Goal: Task Accomplishment & Management: Manage account settings

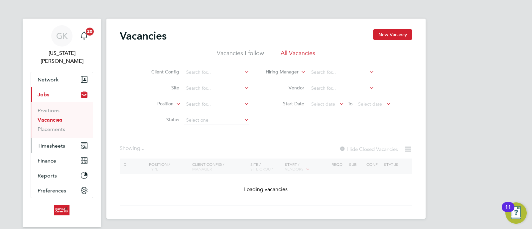
click at [54, 138] on button "Timesheets" at bounding box center [62, 145] width 62 height 15
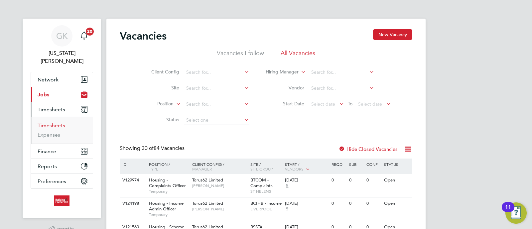
click at [52, 122] on link "Timesheets" at bounding box center [52, 125] width 28 height 6
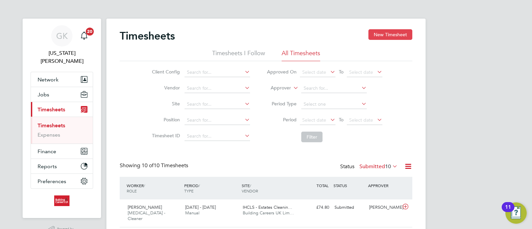
click at [396, 29] on button "New Timesheet" at bounding box center [390, 34] width 44 height 11
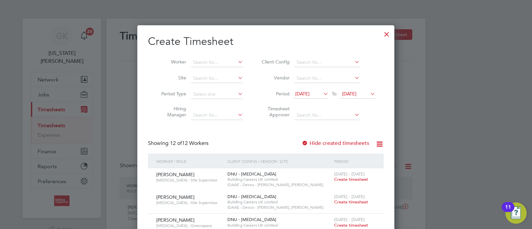
drag, startPoint x: 388, startPoint y: 34, endPoint x: 504, endPoint y: 145, distance: 160.6
click at [388, 33] on div at bounding box center [387, 33] width 12 height 12
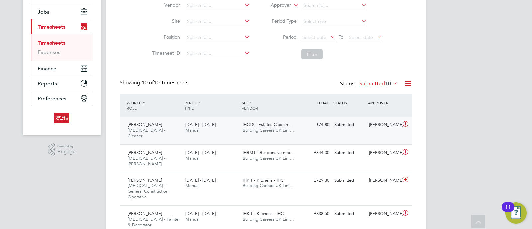
click at [218, 124] on div "4 - 10 Aug 2025 Manual" at bounding box center [212, 127] width 58 height 17
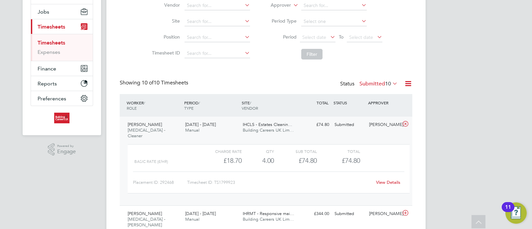
click at [388, 180] on link "View Details" at bounding box center [388, 183] width 24 height 6
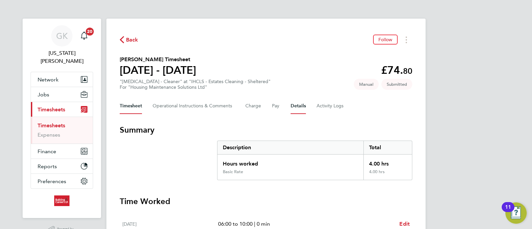
click at [302, 108] on button "Details" at bounding box center [298, 106] width 15 height 16
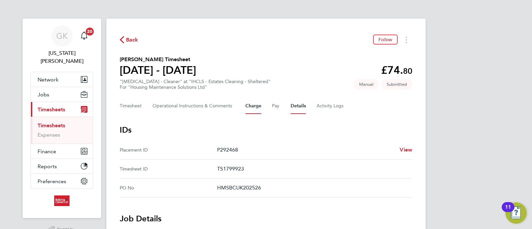
click at [252, 109] on button "Charge" at bounding box center [253, 106] width 16 height 16
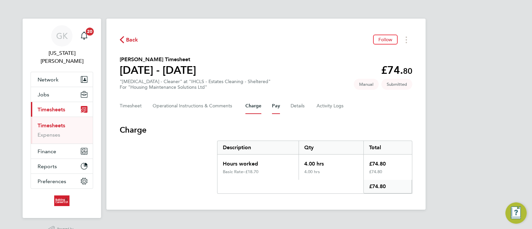
click at [275, 104] on button "Pay" at bounding box center [276, 106] width 8 height 16
click at [271, 111] on div "Timesheet Operational Instructions & Comments Charge Pay Details Activity Logs" at bounding box center [266, 106] width 293 height 16
click at [256, 107] on button "Charge" at bounding box center [253, 106] width 16 height 16
click at [283, 107] on div "Timesheet Operational Instructions & Comments Charge Pay Details Activity Logs" at bounding box center [266, 106] width 293 height 16
click at [304, 111] on button "Details" at bounding box center [298, 106] width 15 height 16
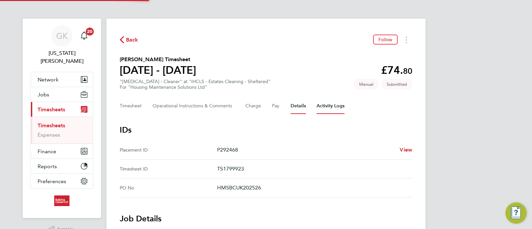
click at [324, 109] on Logs-tab "Activity Logs" at bounding box center [330, 106] width 28 height 16
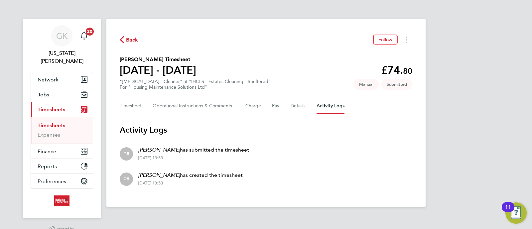
drag, startPoint x: 372, startPoint y: 111, endPoint x: 111, endPoint y: 12, distance: 279.1
click at [111, 12] on ng-component "Back Follow Anna Mullin's Timesheet 04 - 10 Aug 2025 £74. 80 "HMS - Cleaner" at…" at bounding box center [265, 103] width 319 height 207
click at [279, 23] on div "Back Follow Anna Mullin's Timesheet 04 - 10 Aug 2025 £74. 80 "HMS - Cleaner" at…" at bounding box center [265, 113] width 319 height 188
drag, startPoint x: 352, startPoint y: 111, endPoint x: 44, endPoint y: 35, distance: 317.4
click at [44, 35] on div "GK Georgia King Notifications 20 Applications: Network Team Members Businesses …" at bounding box center [266, 109] width 532 height 218
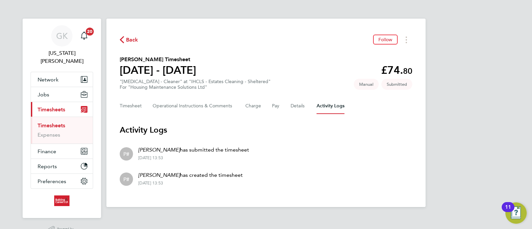
click at [419, 123] on div "Back Follow Anna Mullin's Timesheet 04 - 10 Aug 2025 £74. 80 "HMS - Cleaner" at…" at bounding box center [265, 113] width 319 height 188
drag, startPoint x: 467, startPoint y: 115, endPoint x: 266, endPoint y: 14, distance: 225.1
click at [96, 9] on div "GK Georgia King Notifications 20 Applications: Network Team Members Businesses …" at bounding box center [266, 109] width 532 height 218
click at [462, 92] on div "GK Georgia King Notifications 20 Applications: Network Team Members Businesses …" at bounding box center [266, 109] width 532 height 218
click at [56, 122] on link "Timesheets" at bounding box center [52, 125] width 28 height 6
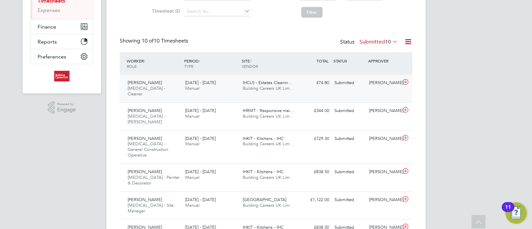
click at [376, 85] on div "[PERSON_NAME]" at bounding box center [383, 82] width 35 height 11
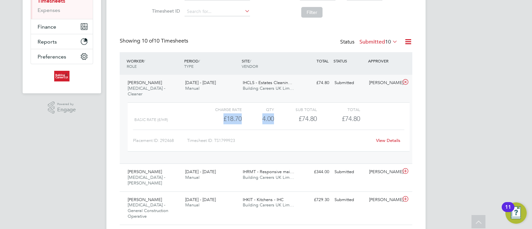
drag, startPoint x: 273, startPoint y: 114, endPoint x: 203, endPoint y: 108, distance: 70.4
click at [203, 113] on div "Basic Rate (£/HR) £18.70 4 4.00 4 £74.80 £74.80" at bounding box center [269, 118] width 282 height 11
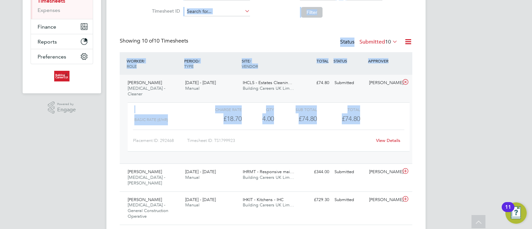
drag, startPoint x: 360, startPoint y: 112, endPoint x: 459, endPoint y: 55, distance: 115.0
click at [133, 18] on div "Timesheets New Timesheet Timesheets I Follow All Timesheets Client Config Vendo…" at bounding box center [266, 160] width 293 height 510
click at [444, 87] on div "GK Georgia King Notifications 20 Applications: Network Team Members Businesses …" at bounding box center [266, 156] width 532 height 563
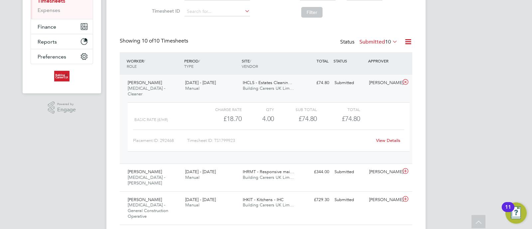
drag, startPoint x: 417, startPoint y: 126, endPoint x: 420, endPoint y: 73, distance: 52.6
click at [417, 126] on div "Timesheets New Timesheet Timesheets I Follow All Timesheets Client Config Vendo…" at bounding box center [265, 161] width 319 height 534
click at [387, 46] on div "Status Submitted 10" at bounding box center [369, 42] width 59 height 9
click at [387, 44] on span "10" at bounding box center [388, 42] width 6 height 7
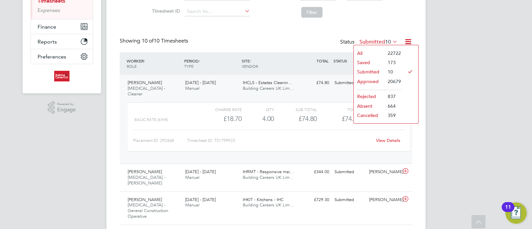
click at [377, 69] on li "Submitted" at bounding box center [369, 71] width 31 height 9
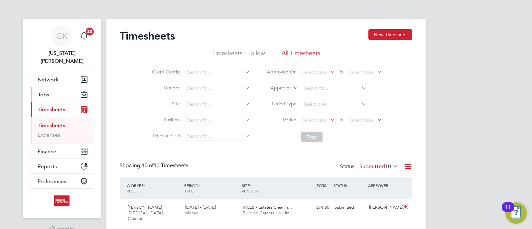
click at [60, 89] on button "Jobs" at bounding box center [62, 94] width 62 height 15
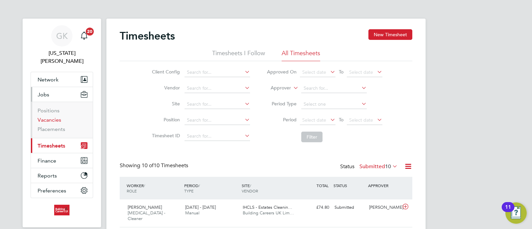
click at [59, 117] on link "Vacancies" at bounding box center [50, 120] width 24 height 6
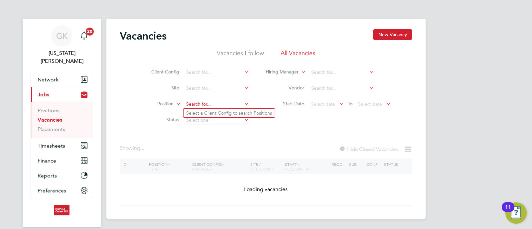
click at [207, 104] on input at bounding box center [216, 104] width 65 height 9
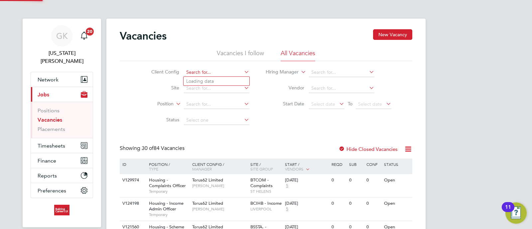
click at [227, 73] on input at bounding box center [216, 72] width 65 height 9
click at [223, 82] on li "Hous ing Maintenance Solutions Ltd" at bounding box center [242, 81] width 119 height 9
type input "Housing Maintenance Solutions Ltd"
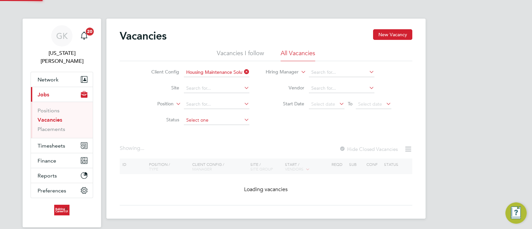
click at [204, 123] on input at bounding box center [216, 120] width 65 height 9
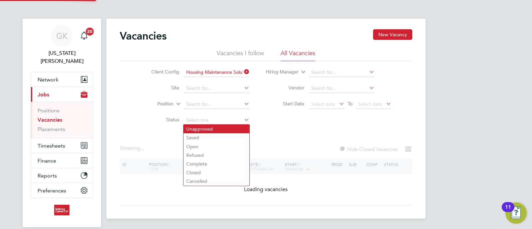
click at [199, 128] on li "Unapproved" at bounding box center [216, 129] width 66 height 9
type input "Unapproved"
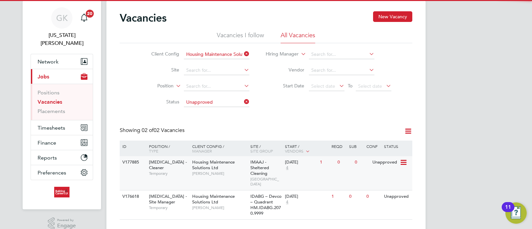
scroll to position [27, 0]
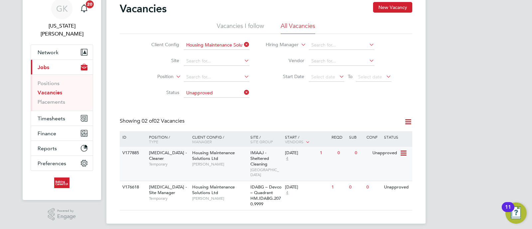
click at [301, 154] on div "11 Aug 2025" at bounding box center [301, 153] width 32 height 6
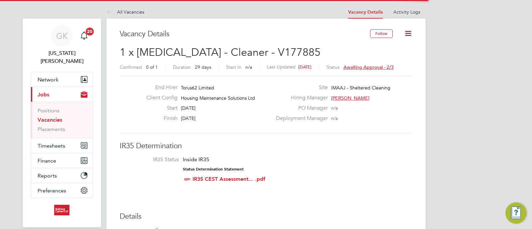
scroll to position [20, 58]
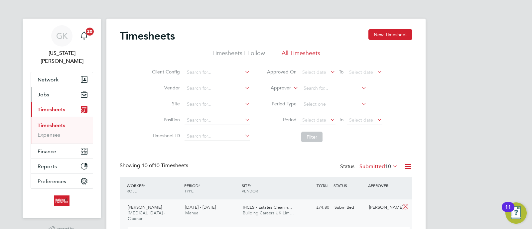
click at [59, 92] on button "Jobs" at bounding box center [62, 94] width 62 height 15
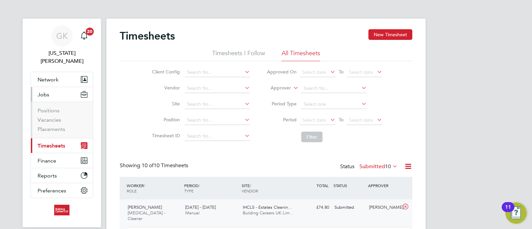
click at [59, 126] on ul "Positions Vacancies Placements" at bounding box center [62, 120] width 62 height 36
click at [59, 126] on link "Placements" at bounding box center [52, 129] width 28 height 6
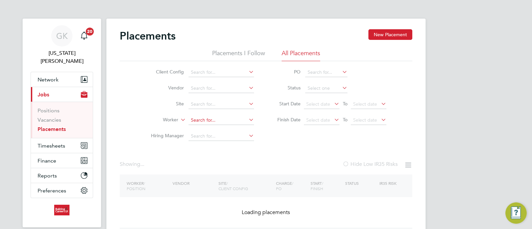
click at [210, 117] on input at bounding box center [220, 120] width 65 height 9
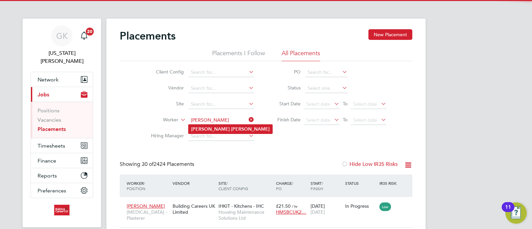
click at [230, 125] on li "Anthony Smith" at bounding box center [230, 129] width 84 height 9
type input "Anthony Smith"
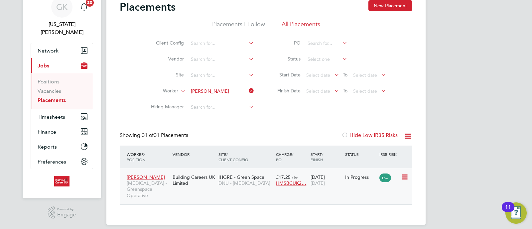
click at [239, 187] on div "IHGRE - Green Space DNU - HMS" at bounding box center [246, 180] width 58 height 19
click at [55, 112] on button "Timesheets" at bounding box center [62, 116] width 62 height 15
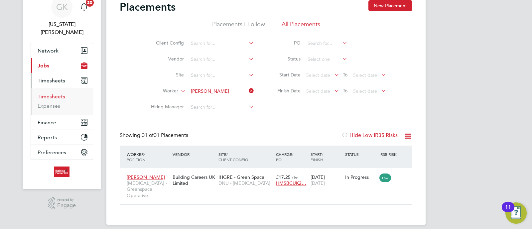
click at [55, 93] on link "Timesheets" at bounding box center [52, 96] width 28 height 6
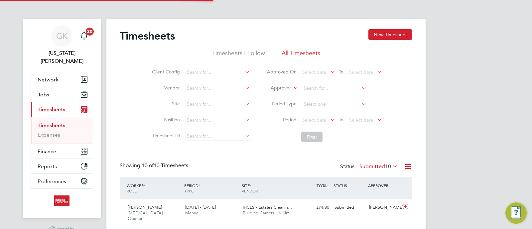
scroll to position [3, 3]
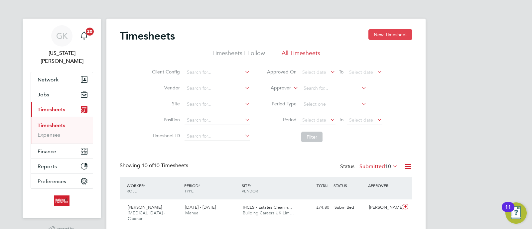
click at [389, 38] on button "New Timesheet" at bounding box center [390, 34] width 44 height 11
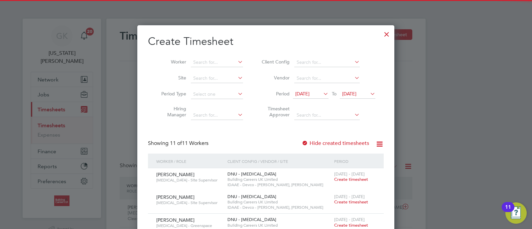
click at [224, 57] on li "Worker" at bounding box center [199, 63] width 103 height 16
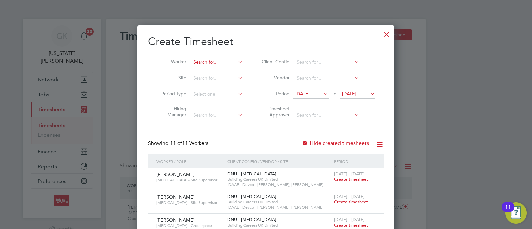
click at [212, 65] on input at bounding box center [217, 62] width 52 height 9
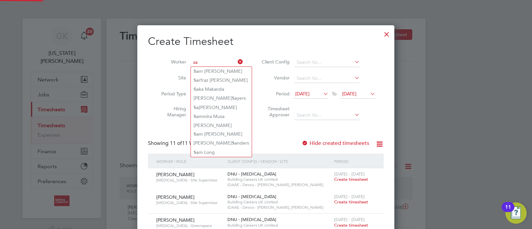
type input "s"
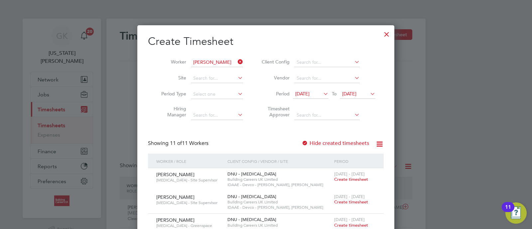
click at [212, 69] on li "Alex Wri ght" at bounding box center [221, 71] width 60 height 9
type input "[PERSON_NAME]"
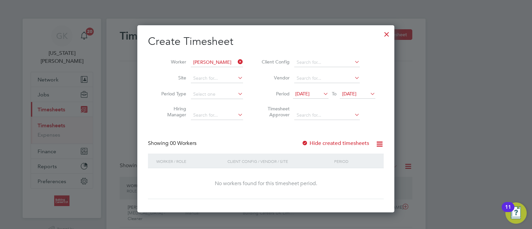
click at [309, 94] on span "29 Jul 2025" at bounding box center [302, 94] width 14 height 6
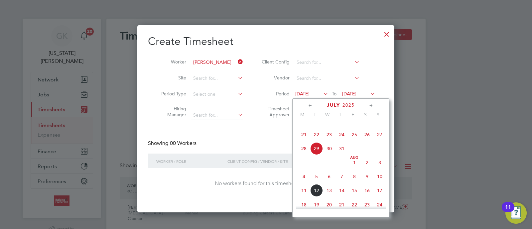
click at [306, 183] on span "4" at bounding box center [304, 176] width 13 height 13
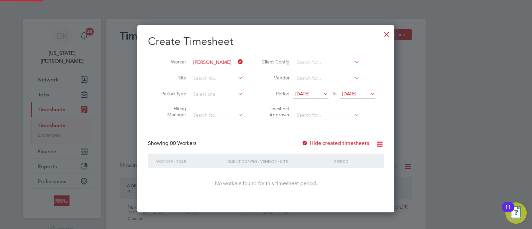
click at [361, 141] on label "Hide created timesheets" at bounding box center [335, 143] width 67 height 7
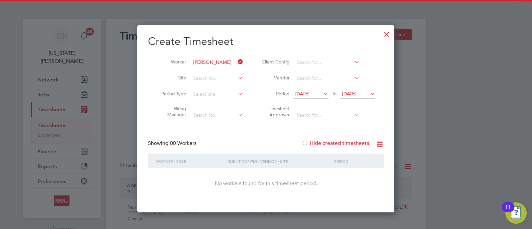
click at [389, 35] on div at bounding box center [387, 33] width 12 height 12
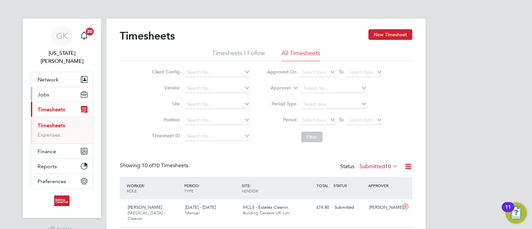
click at [51, 87] on button "Jobs" at bounding box center [62, 94] width 62 height 15
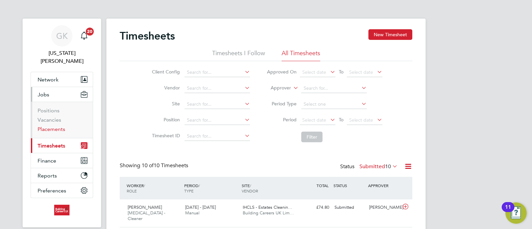
click at [56, 126] on link "Placements" at bounding box center [52, 129] width 28 height 6
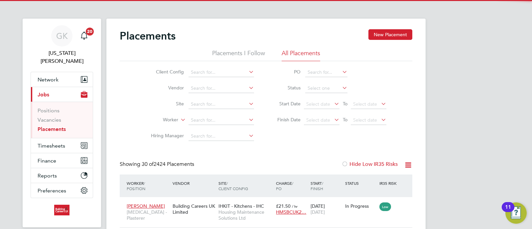
click at [217, 115] on li "Worker" at bounding box center [199, 120] width 125 height 16
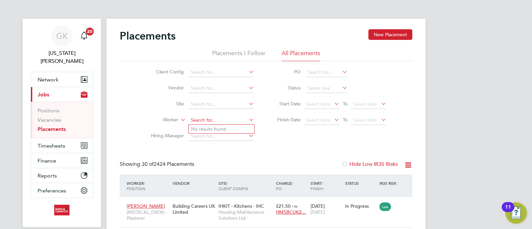
click at [210, 119] on input at bounding box center [220, 120] width 65 height 9
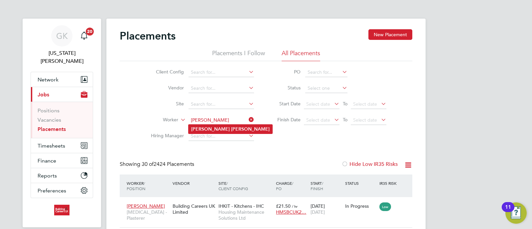
click at [224, 127] on li "Alex Wright" at bounding box center [230, 129] width 84 height 9
type input "[PERSON_NAME]"
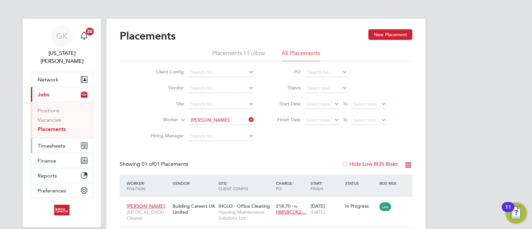
click at [44, 143] on span "Timesheets" at bounding box center [52, 146] width 28 height 6
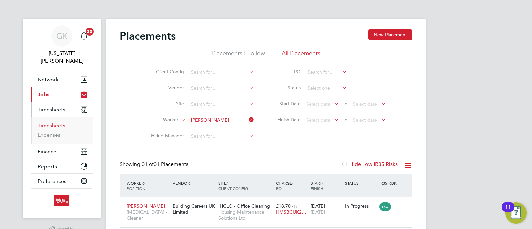
click at [51, 122] on link "Timesheets" at bounding box center [52, 125] width 28 height 6
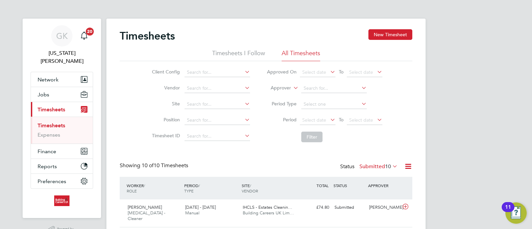
click at [381, 166] on label "Submitted 10" at bounding box center [378, 166] width 38 height 7
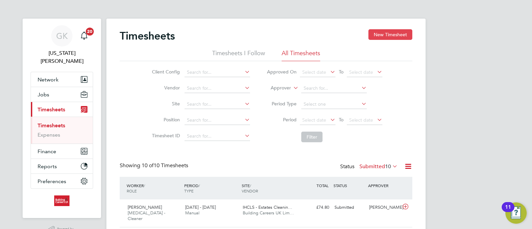
click at [382, 32] on button "New Timesheet" at bounding box center [390, 34] width 44 height 11
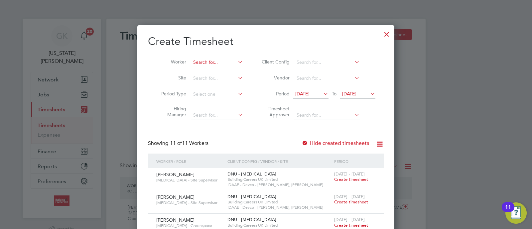
click at [231, 65] on input at bounding box center [217, 62] width 52 height 9
type input "alex wright"
click at [231, 66] on ul "Alex Wright" at bounding box center [232, 71] width 84 height 10
click at [222, 63] on input at bounding box center [217, 62] width 52 height 9
type input "alex wr"
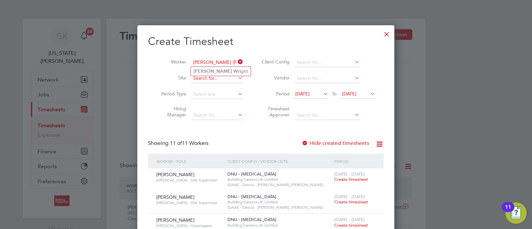
click at [219, 77] on input at bounding box center [217, 78] width 52 height 9
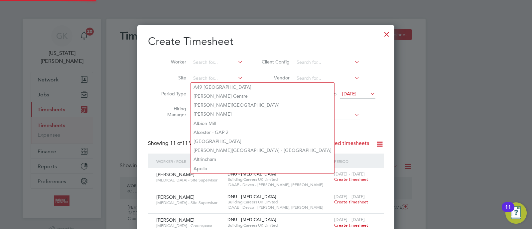
click at [218, 57] on li "Worker" at bounding box center [199, 63] width 103 height 16
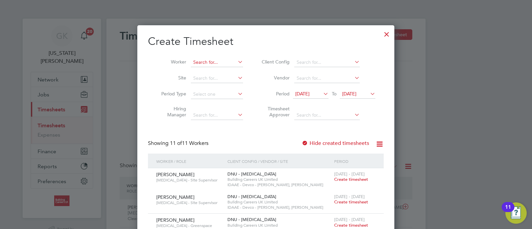
click at [211, 61] on input at bounding box center [217, 62] width 52 height 9
click at [214, 68] on li "Alex Wri ght" at bounding box center [221, 71] width 60 height 9
type input "[PERSON_NAME]"
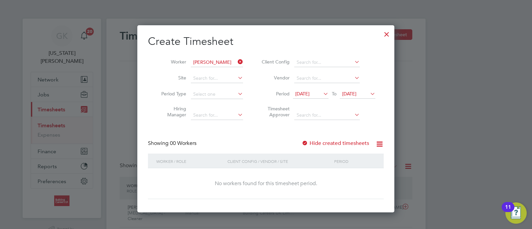
click at [315, 86] on li "Period 29 Jul 2025 To 05 Aug 2025" at bounding box center [317, 94] width 132 height 16
click at [315, 89] on li "Period 29 Jul 2025 To 05 Aug 2025" at bounding box center [317, 94] width 132 height 16
click at [309, 94] on span "29 Jul 2025" at bounding box center [302, 94] width 14 height 6
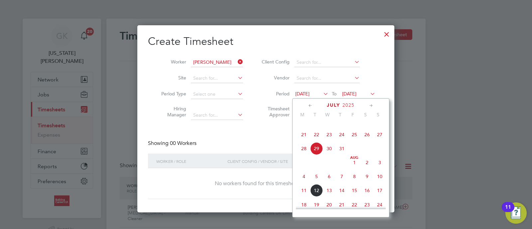
drag, startPoint x: 301, startPoint y: 186, endPoint x: 324, endPoint y: 174, distance: 26.3
click at [301, 183] on span "4" at bounding box center [304, 176] width 13 height 13
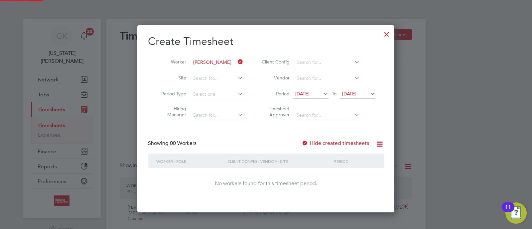
click at [356, 92] on span "05 Aug 2025" at bounding box center [349, 94] width 14 height 6
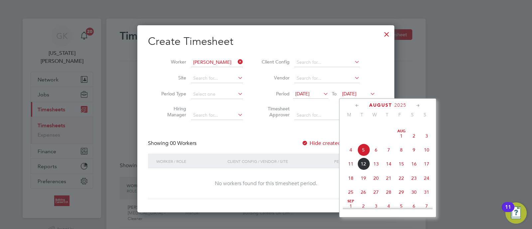
click at [424, 152] on span "10" at bounding box center [426, 150] width 13 height 13
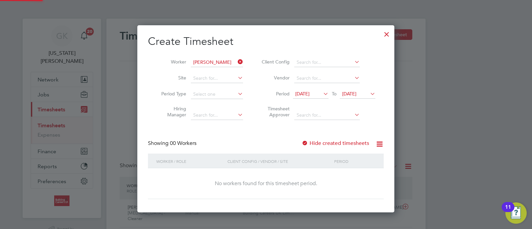
click at [336, 144] on label "Hide created timesheets" at bounding box center [335, 143] width 67 height 7
click at [381, 34] on div at bounding box center [387, 33] width 12 height 12
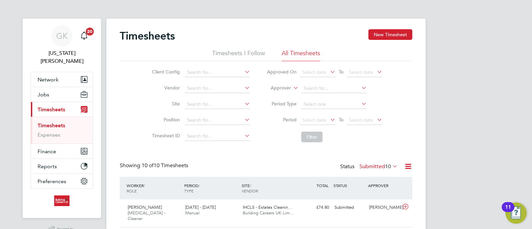
scroll to position [22, 58]
click at [44, 87] on button "Jobs" at bounding box center [62, 94] width 62 height 15
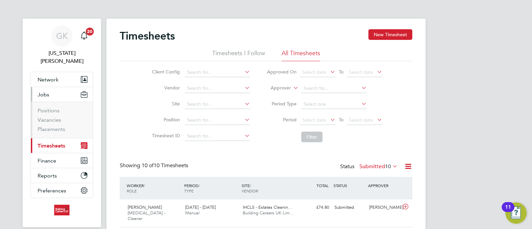
click at [58, 117] on li "Vacancies" at bounding box center [63, 121] width 50 height 9
click at [56, 126] on link "Placements" at bounding box center [52, 129] width 28 height 6
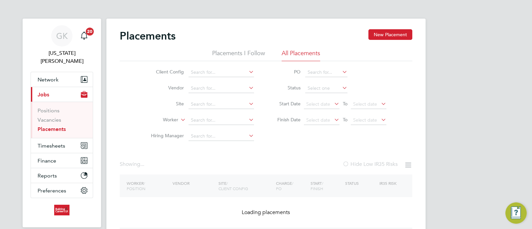
click at [210, 109] on li "Site" at bounding box center [199, 104] width 125 height 16
click at [204, 120] on input at bounding box center [220, 120] width 65 height 9
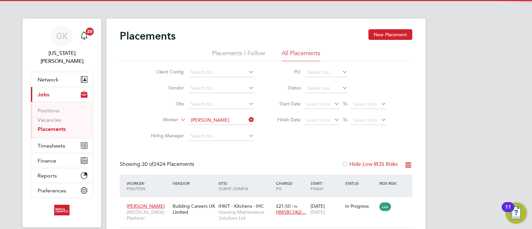
click at [219, 127] on li "Alex W right" at bounding box center [221, 129] width 66 height 9
type input "[PERSON_NAME]"
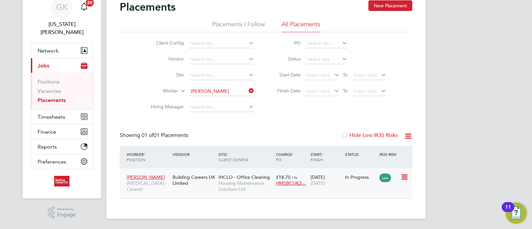
click at [257, 182] on span "Housing Maintenance Solutions Ltd" at bounding box center [245, 186] width 54 height 12
click at [49, 88] on link "Vacancies" at bounding box center [50, 91] width 24 height 6
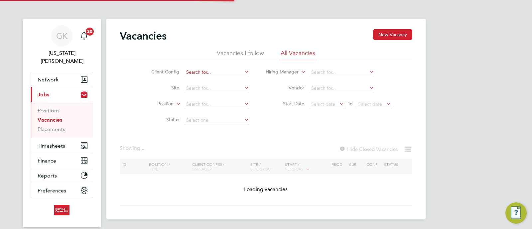
click at [200, 74] on input at bounding box center [216, 72] width 65 height 9
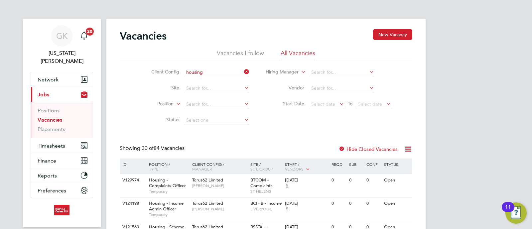
click at [200, 81] on b "Housing" at bounding box center [195, 81] width 18 height 6
type input "Housing Maintenance Solutions Ltd"
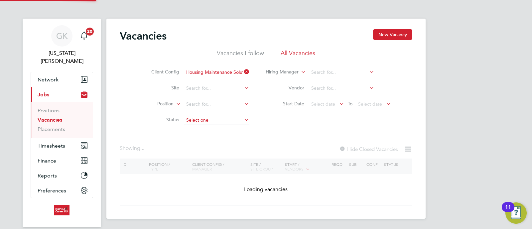
click at [198, 119] on input at bounding box center [216, 120] width 65 height 9
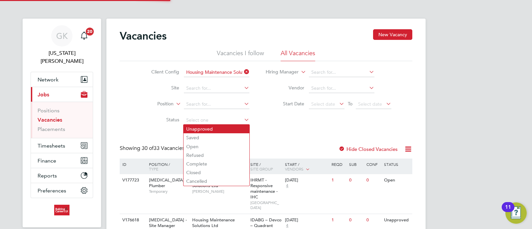
click at [203, 131] on li "Unapproved" at bounding box center [216, 129] width 66 height 9
type input "Unapproved"
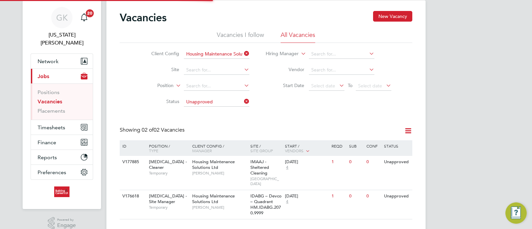
scroll to position [27, 0]
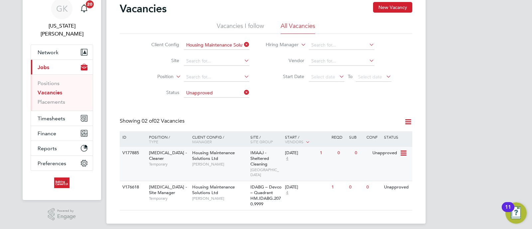
click at [291, 160] on div "11 Aug 2025 4" at bounding box center [300, 156] width 35 height 18
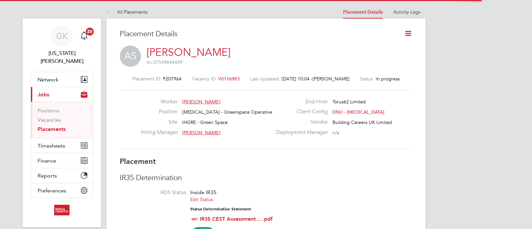
click at [411, 30] on icon at bounding box center [408, 33] width 8 height 8
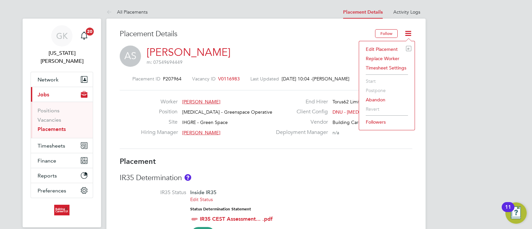
click at [386, 46] on li "Edit Placement e" at bounding box center [386, 49] width 49 height 9
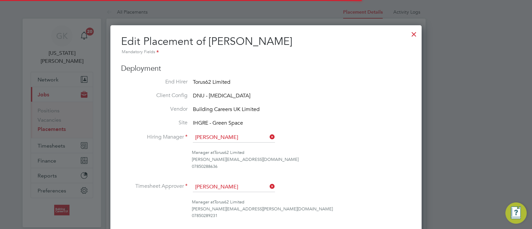
scroll to position [3, 3]
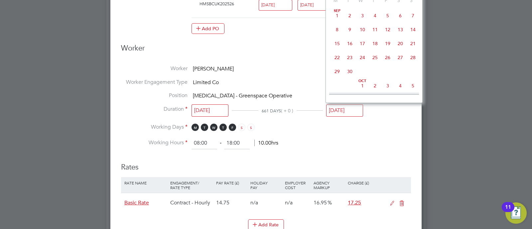
click at [337, 111] on input "31 Dec 2025" at bounding box center [344, 110] width 37 height 12
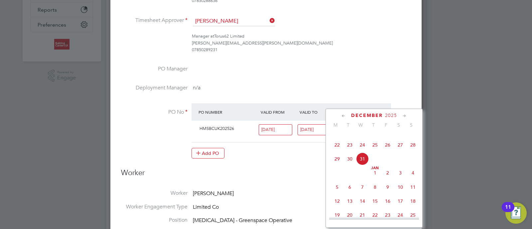
click at [284, 175] on h3 "Worker" at bounding box center [266, 175] width 290 height 15
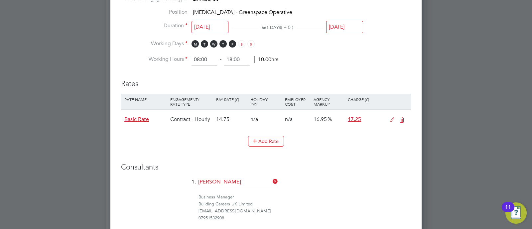
click at [339, 22] on input "31 Dec 2025" at bounding box center [344, 27] width 37 height 12
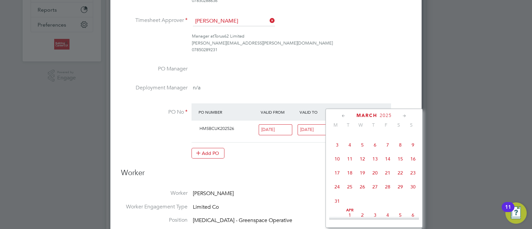
click at [337, 204] on span "31" at bounding box center [337, 201] width 13 height 13
type input "[DATE]"
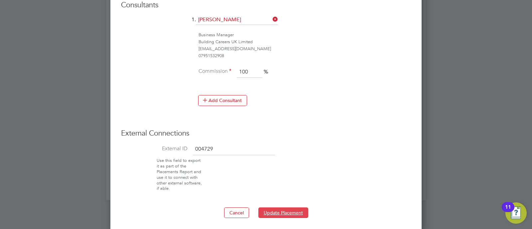
click at [294, 211] on button "Update Placement" at bounding box center [283, 212] width 50 height 11
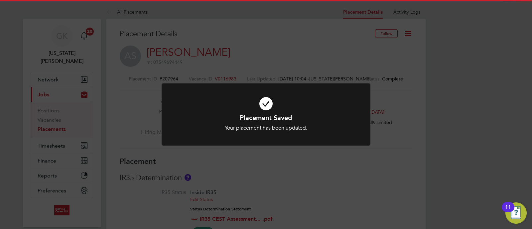
drag, startPoint x: 449, startPoint y: 96, endPoint x: 360, endPoint y: 127, distance: 94.4
click at [449, 96] on div "Placement Saved Your placement has been updated. Cancel Okay" at bounding box center [266, 114] width 532 height 229
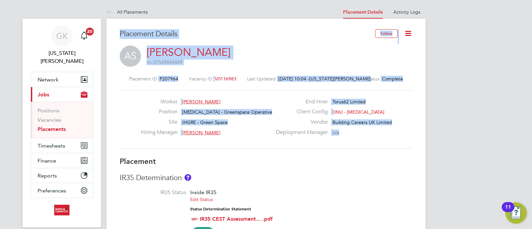
drag, startPoint x: 374, startPoint y: 137, endPoint x: 31, endPoint y: -25, distance: 379.3
click at [401, 61] on div "AS Anthony Smith m: 07549694449" at bounding box center [266, 57] width 293 height 23
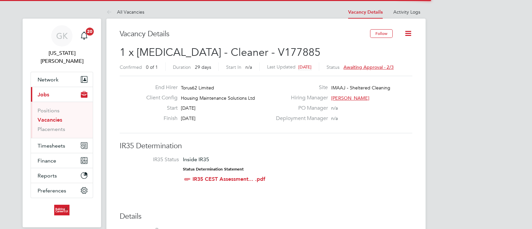
scroll to position [20, 58]
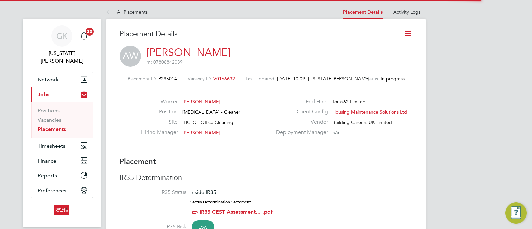
click at [404, 36] on icon at bounding box center [408, 33] width 8 height 8
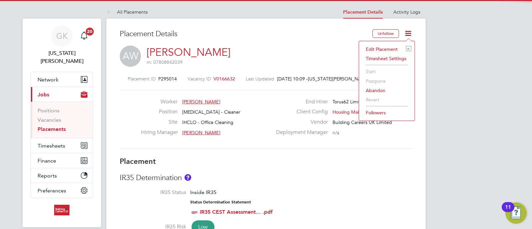
click at [388, 48] on li "Edit Placement e" at bounding box center [386, 49] width 49 height 9
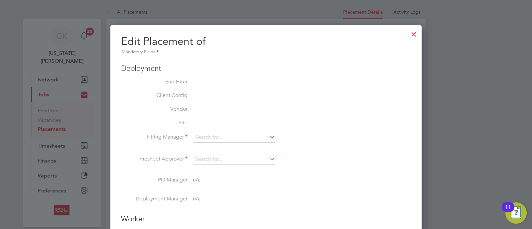
type input "[PERSON_NAME]"
type input "[DATE]"
type input "08:30"
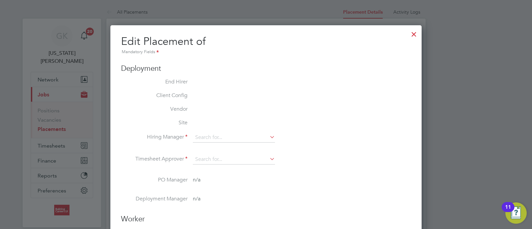
type input "16:30"
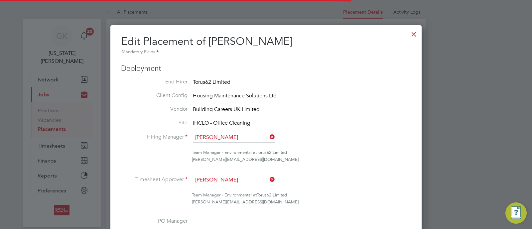
scroll to position [3, 3]
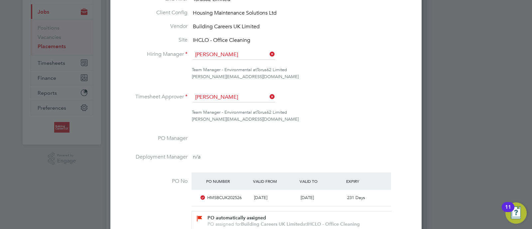
click at [248, 102] on li "Timesheet Approver [PERSON_NAME]" at bounding box center [266, 100] width 290 height 17
click at [248, 92] on input at bounding box center [234, 97] width 82 height 10
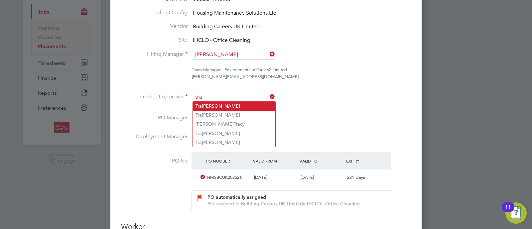
click at [246, 104] on li "Tra cey [PERSON_NAME]" at bounding box center [234, 106] width 82 height 9
type input "[PERSON_NAME]"
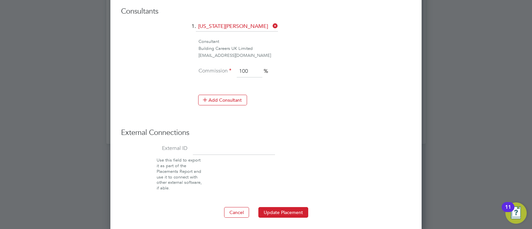
click at [294, 215] on button "Update Placement" at bounding box center [283, 212] width 50 height 11
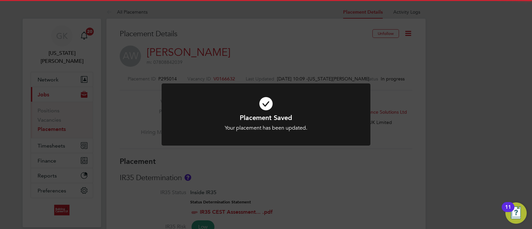
click at [472, 75] on div "Placement Saved Your placement has been updated. Cancel Okay" at bounding box center [266, 114] width 532 height 229
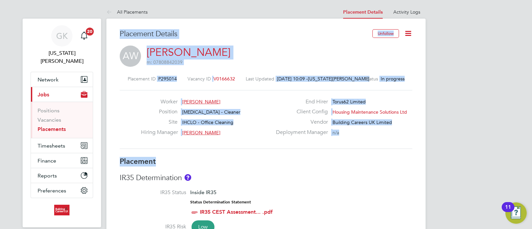
drag, startPoint x: 447, startPoint y: 159, endPoint x: 470, endPoint y: 95, distance: 68.3
drag, startPoint x: 441, startPoint y: 172, endPoint x: 39, endPoint y: -34, distance: 452.0
